Goal: Task Accomplishment & Management: Manage account settings

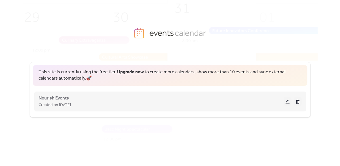
click at [287, 102] on button at bounding box center [288, 101] width 8 height 9
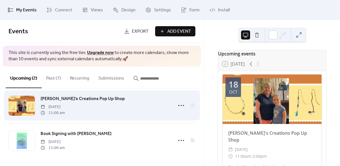
scroll to position [9, 0]
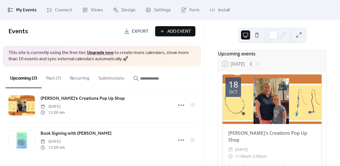
click at [176, 32] on span "Add Event" at bounding box center [179, 31] width 24 height 7
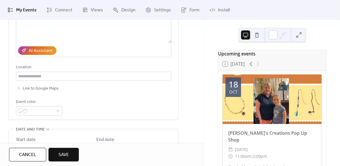
scroll to position [91, 0]
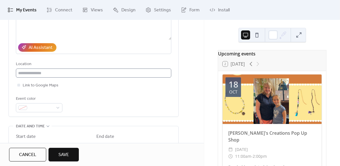
type input "**********"
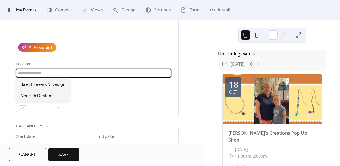
click at [87, 74] on input "text" at bounding box center [94, 72] width 156 height 9
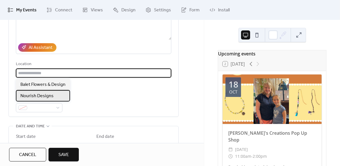
click at [48, 97] on span "Nourish Designs" at bounding box center [36, 96] width 33 height 7
type input "**********"
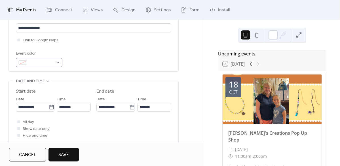
scroll to position [149, 0]
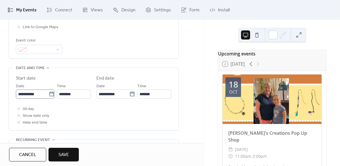
click at [50, 95] on icon at bounding box center [52, 94] width 6 height 6
click at [49, 95] on input "**********" at bounding box center [32, 93] width 33 height 9
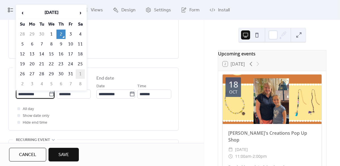
click at [82, 72] on td "1" at bounding box center [80, 73] width 9 height 9
type input "**********"
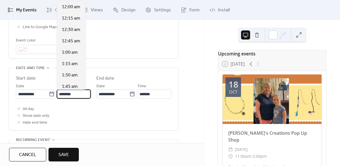
click at [62, 94] on input "********" at bounding box center [74, 93] width 34 height 9
click at [64, 94] on input "********" at bounding box center [74, 93] width 34 height 9
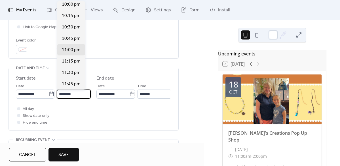
click at [73, 96] on input "********" at bounding box center [74, 93] width 34 height 9
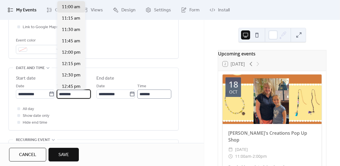
type input "********"
click at [142, 93] on input "********" at bounding box center [154, 93] width 34 height 9
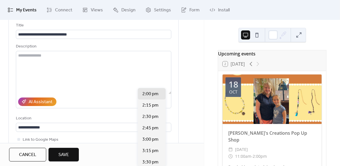
scroll to position [31, 0]
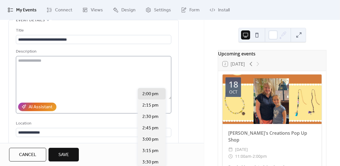
type input "*******"
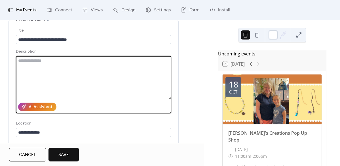
click at [60, 61] on textarea at bounding box center [94, 77] width 156 height 43
type textarea "**********"
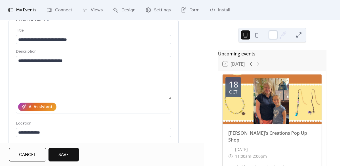
click at [68, 157] on span "Save" at bounding box center [63, 154] width 10 height 7
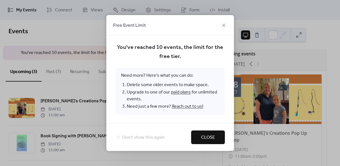
click at [205, 137] on span "Close" at bounding box center [208, 137] width 14 height 7
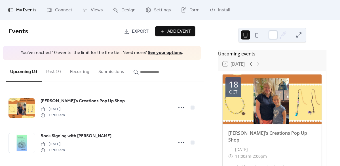
click at [52, 72] on button "Past (7)" at bounding box center [54, 70] width 24 height 21
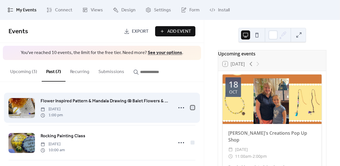
click at [192, 108] on div at bounding box center [193, 108] width 4 height 4
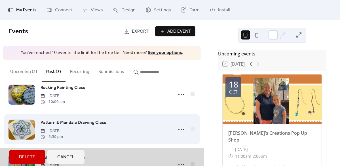
scroll to position [47, 0]
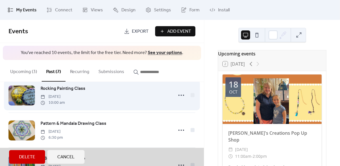
click at [190, 95] on div "Rocking Painting Class [DATE] 10:00 am" at bounding box center [102, 94] width 187 height 35
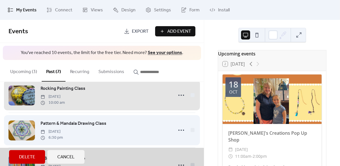
click at [192, 132] on div "Pattern & Mandala Drawing Class [DATE] 6:30 pm" at bounding box center [102, 129] width 187 height 35
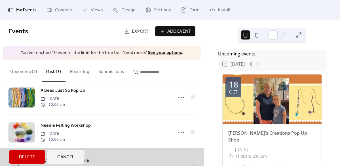
scroll to position [114, 0]
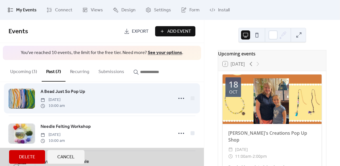
click at [191, 100] on div "A Bead Just So Pop Up [DATE] 10:00 am" at bounding box center [102, 98] width 187 height 35
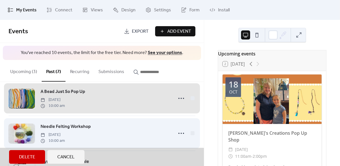
click at [191, 134] on div "Needle Felting Workshop [DATE] 10:00 am" at bounding box center [102, 132] width 187 height 35
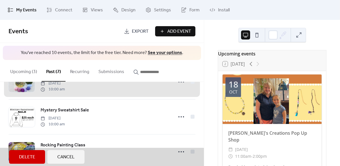
scroll to position [175, 0]
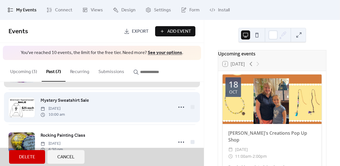
click at [190, 109] on div "Mystery Sweatshirt Sale [DATE] 10:00 am" at bounding box center [102, 106] width 187 height 35
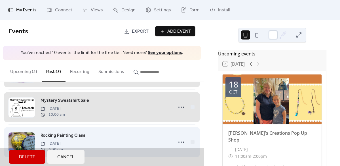
click at [190, 143] on div "Rocking Painting Class [DATE] 6:30 pm" at bounding box center [102, 141] width 187 height 35
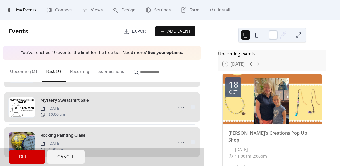
scroll to position [178, 0]
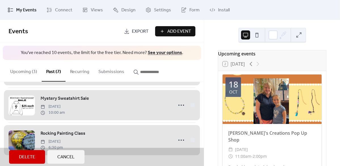
click at [26, 156] on span "Delete" at bounding box center [27, 157] width 16 height 7
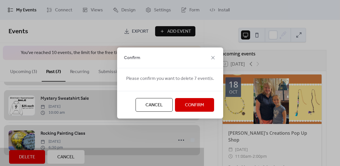
click at [188, 105] on span "Confirm" at bounding box center [194, 105] width 19 height 7
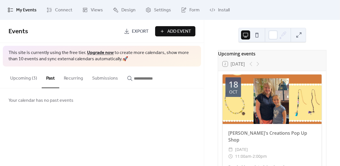
scroll to position [0, 0]
click at [22, 78] on button "Upcoming (3)" at bounding box center [24, 76] width 36 height 21
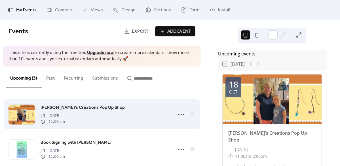
scroll to position [44, 0]
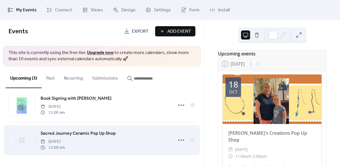
click at [20, 142] on icon at bounding box center [21, 140] width 7 height 7
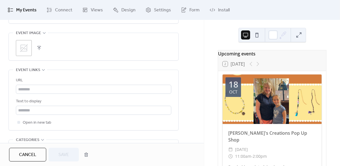
scroll to position [276, 0]
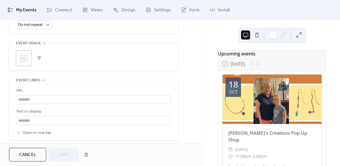
click at [27, 55] on icon at bounding box center [24, 58] width 8 height 8
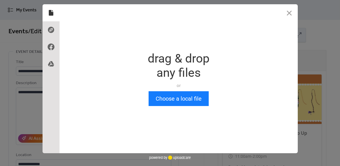
scroll to position [0, 0]
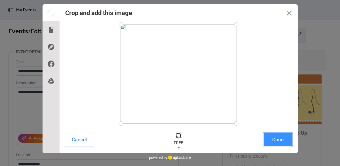
click at [280, 140] on button "Done" at bounding box center [278, 139] width 28 height 13
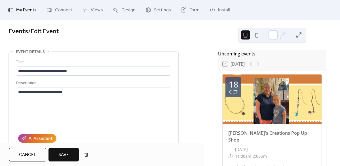
click at [63, 158] on span "Save" at bounding box center [63, 154] width 10 height 7
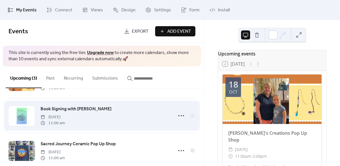
scroll to position [44, 0]
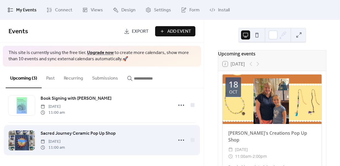
click at [27, 142] on div at bounding box center [22, 140] width 26 height 20
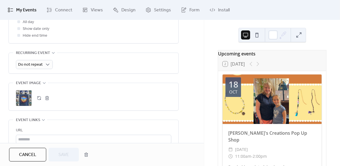
scroll to position [249, 0]
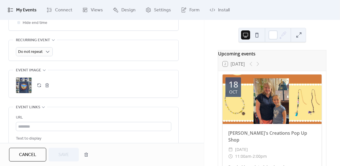
click at [23, 86] on div ";" at bounding box center [24, 85] width 16 height 16
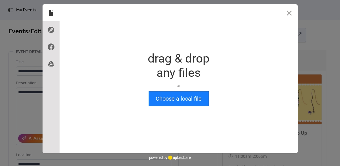
scroll to position [0, 0]
click at [291, 12] on button "Close" at bounding box center [289, 12] width 17 height 17
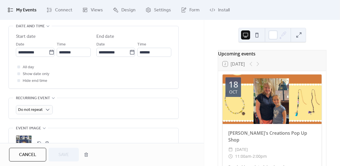
scroll to position [218, 0]
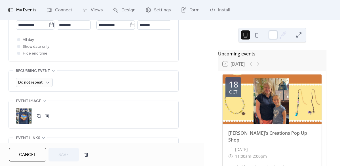
click at [39, 117] on button "button" at bounding box center [39, 116] width 8 height 8
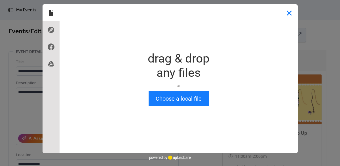
click at [289, 12] on button "Close" at bounding box center [289, 12] width 17 height 17
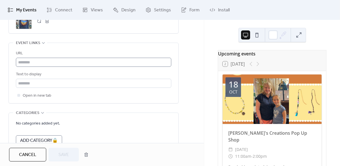
scroll to position [314, 0]
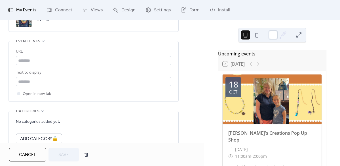
click at [258, 67] on div at bounding box center [255, 63] width 14 height 7
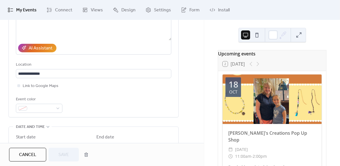
scroll to position [0, 0]
